Goal: Task Accomplishment & Management: Manage account settings

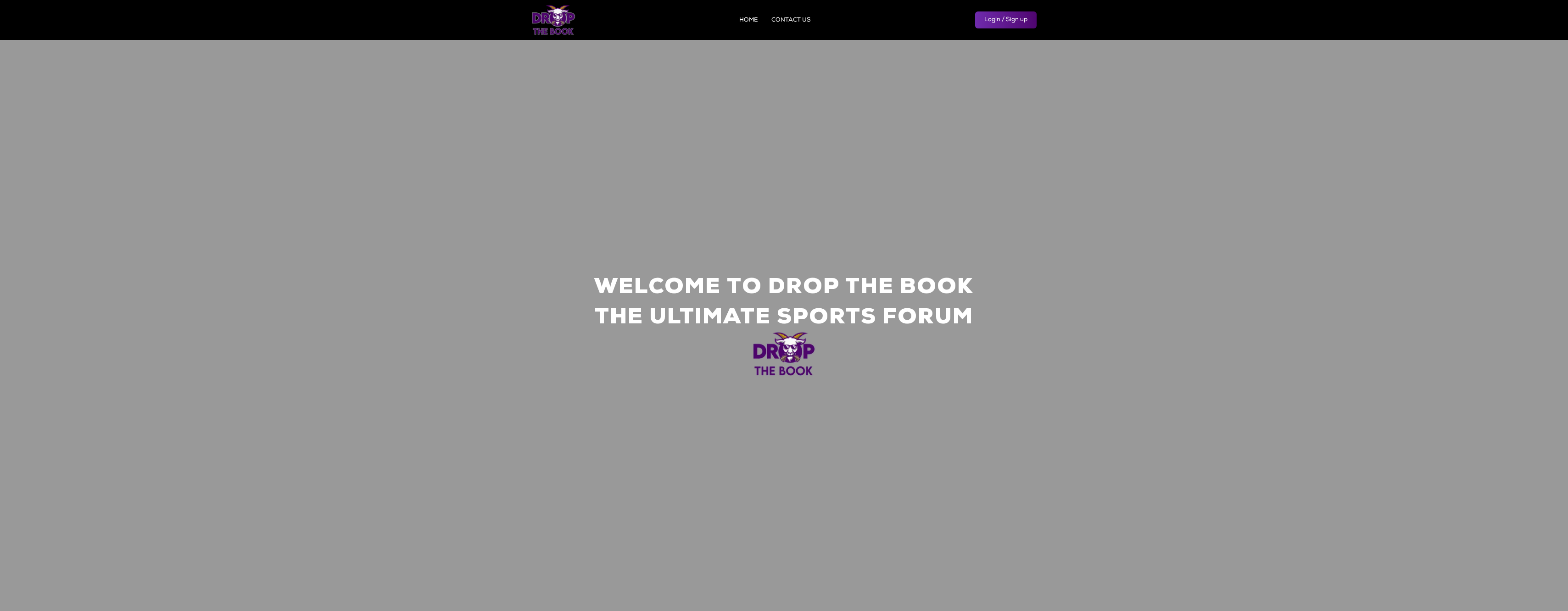
click at [752, 22] on link "HOME" at bounding box center [748, 20] width 18 height 6
click at [751, 21] on link "HOME" at bounding box center [748, 20] width 18 height 6
click at [991, 17] on link "Login / Sign up" at bounding box center [1006, 19] width 62 height 17
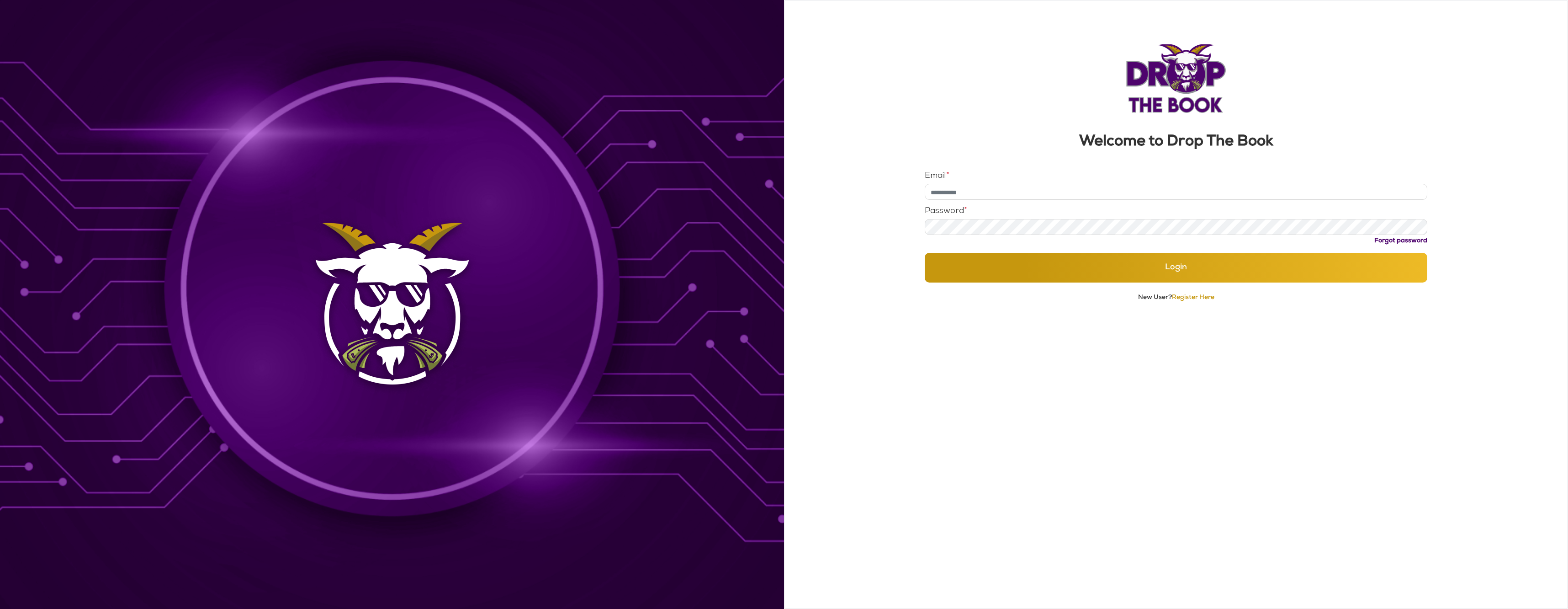
click at [957, 187] on input "Email *" at bounding box center [1176, 192] width 503 height 16
